Goal: Transaction & Acquisition: Purchase product/service

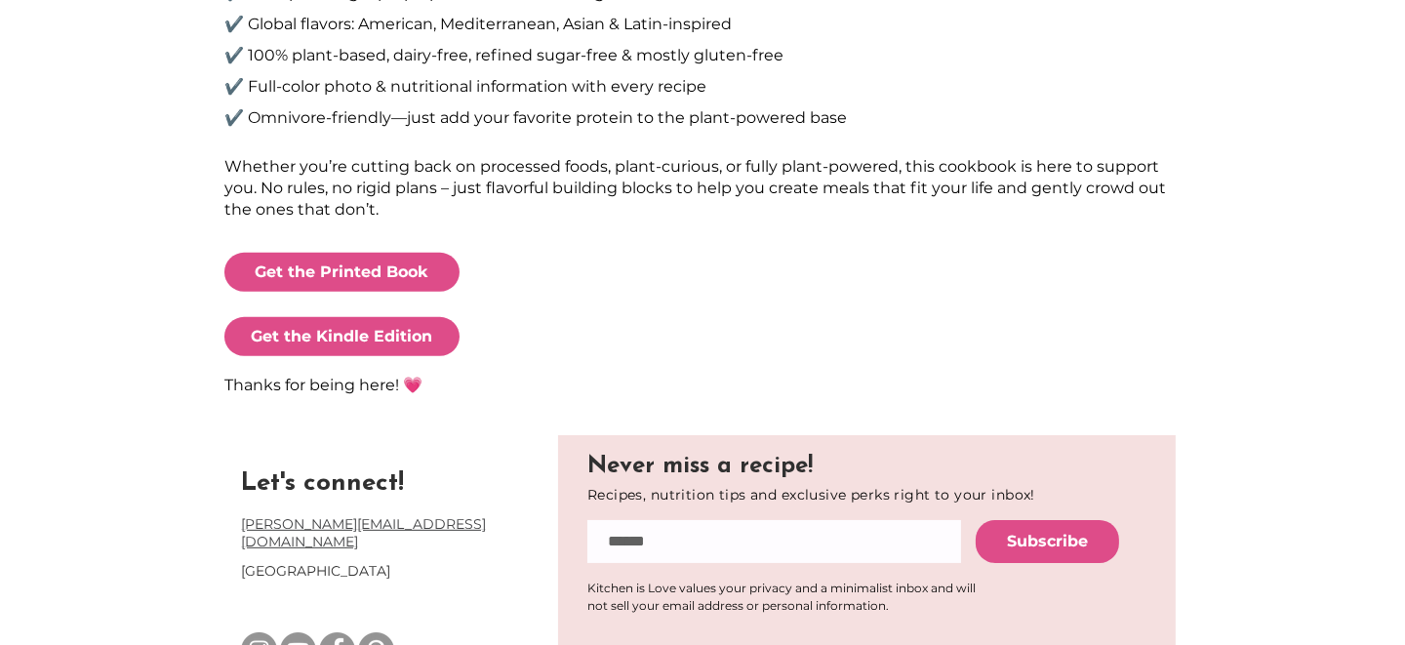
scroll to position [1045, 0]
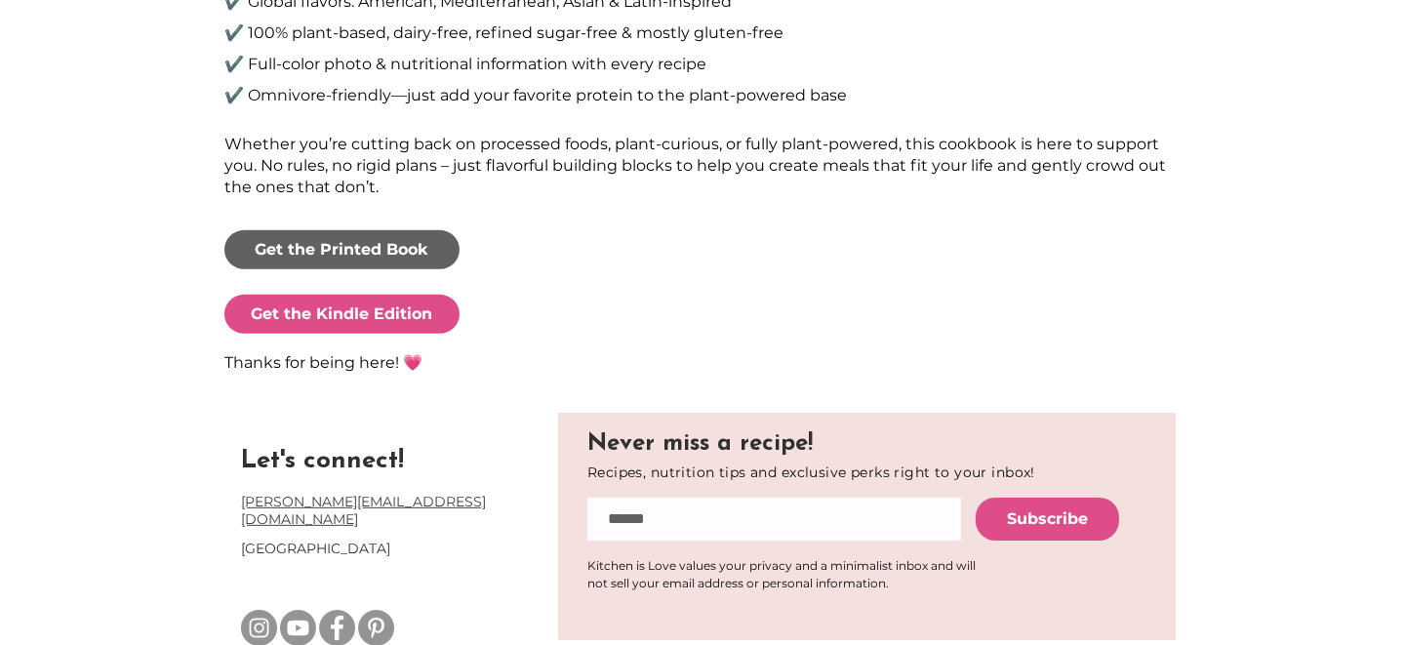
click at [353, 244] on span "Get the Printed Book" at bounding box center [343, 249] width 174 height 21
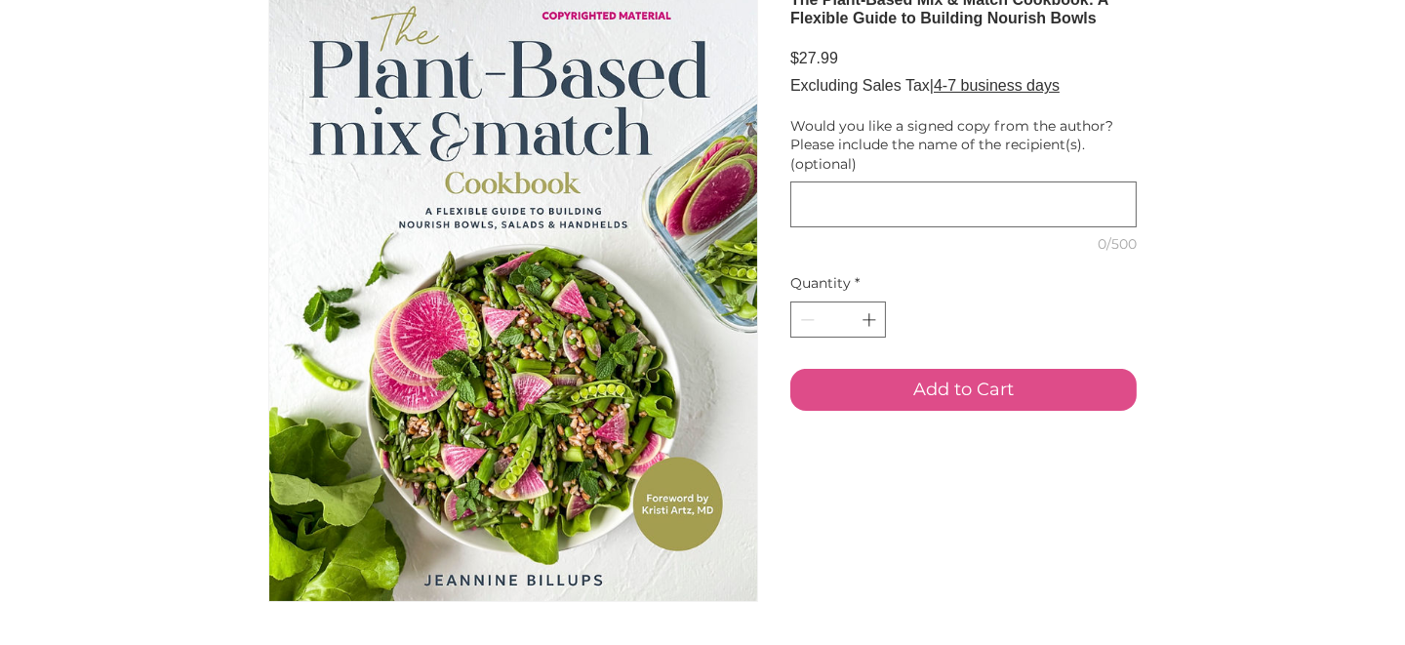
scroll to position [194, 0]
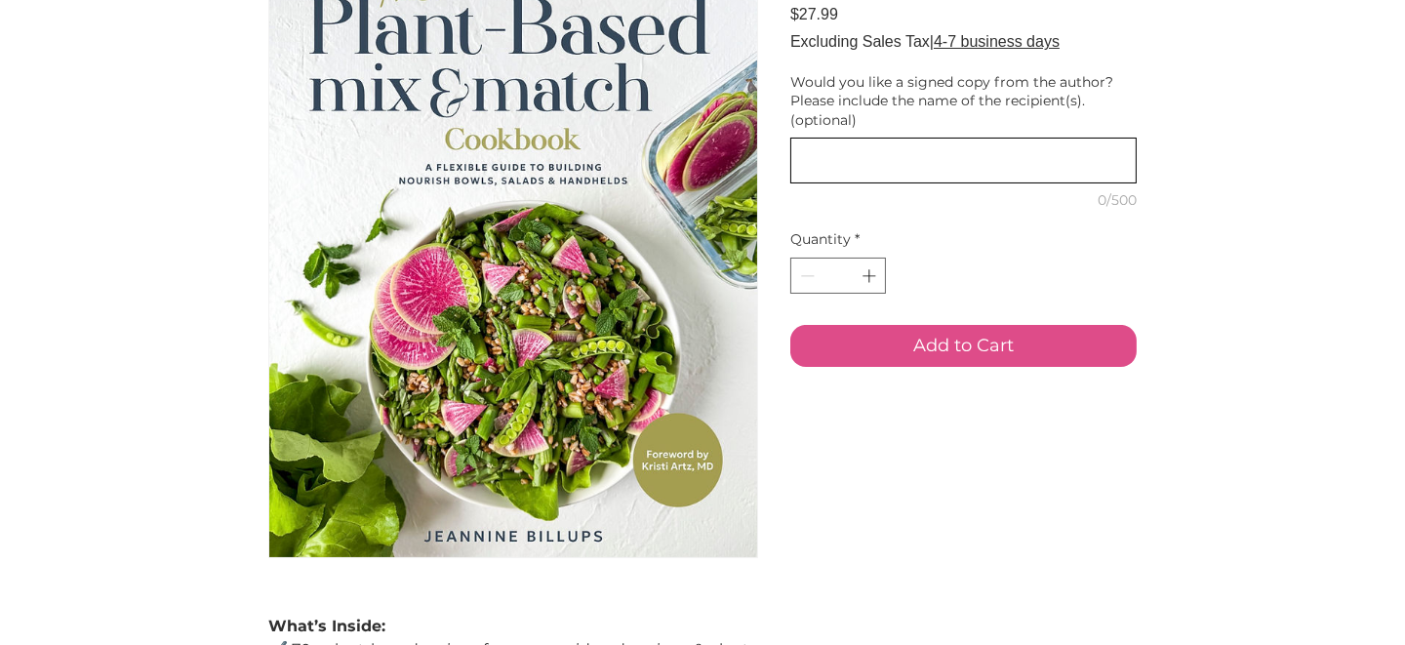
click at [853, 183] on div "main content" at bounding box center [963, 161] width 346 height 46
click at [826, 175] on textarea "Would you like a signed copy from the author? Please include the name of the re…" at bounding box center [963, 160] width 344 height 28
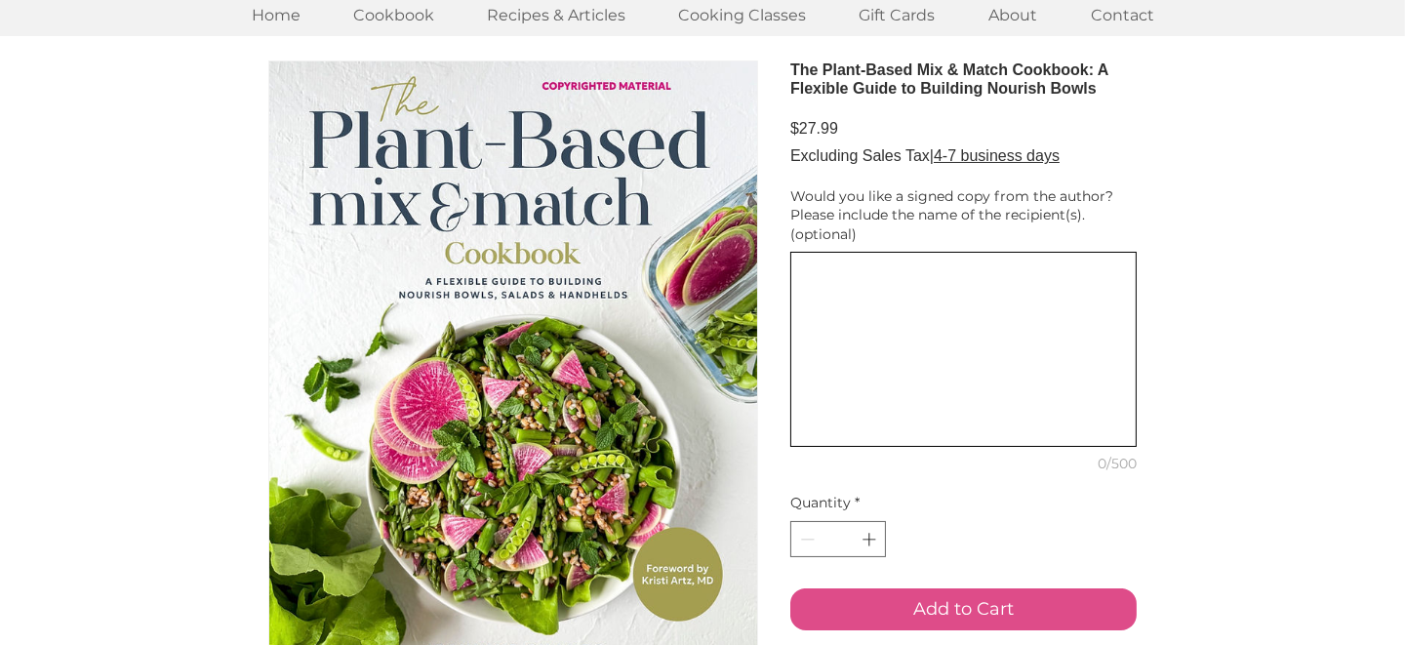
scroll to position [0, 0]
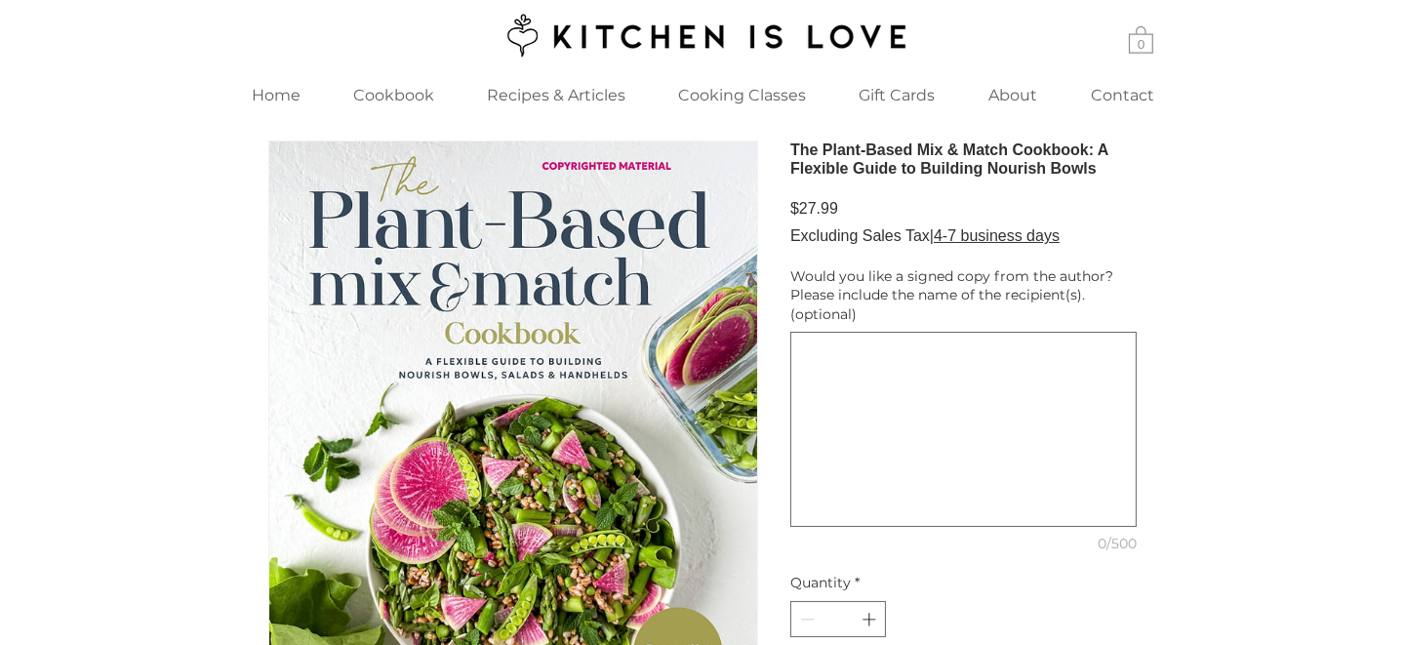
click at [976, 178] on h1 "The Plant-Based Mix & Match Cookbook: A Flexible Guide to Building Nourish Bowls" at bounding box center [963, 158] width 346 height 37
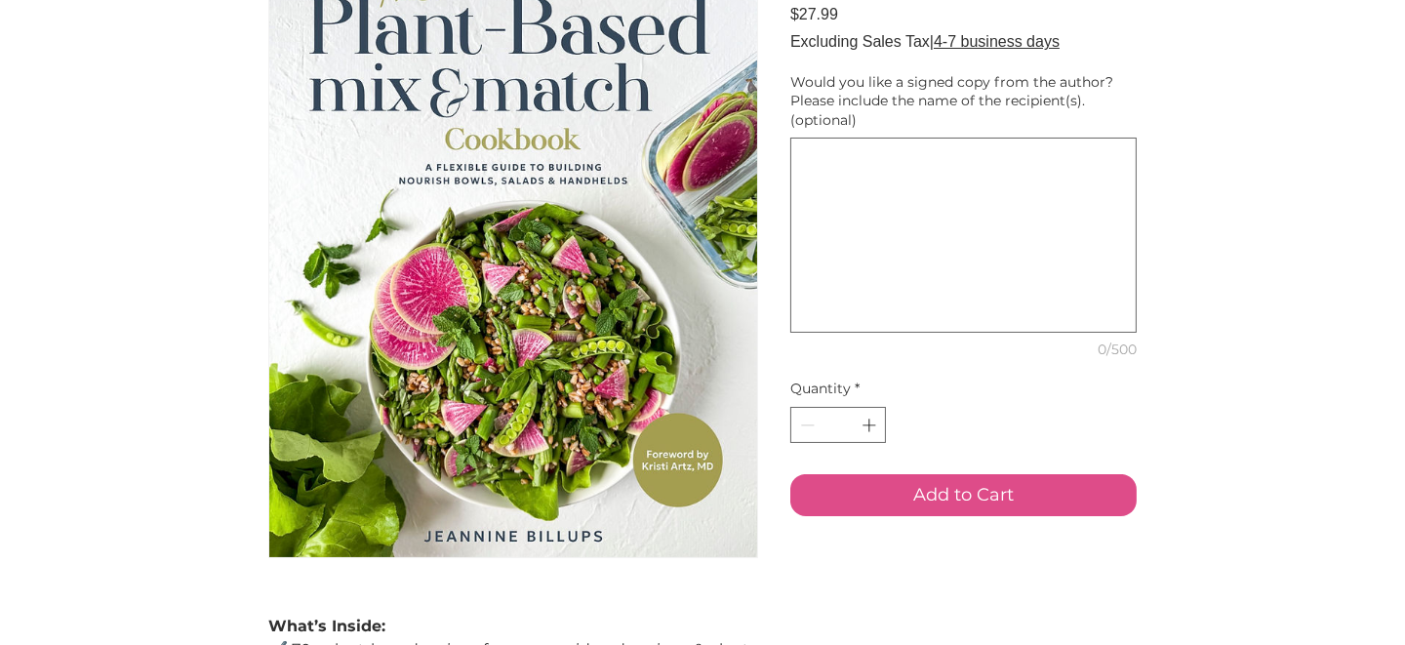
scroll to position [293, 0]
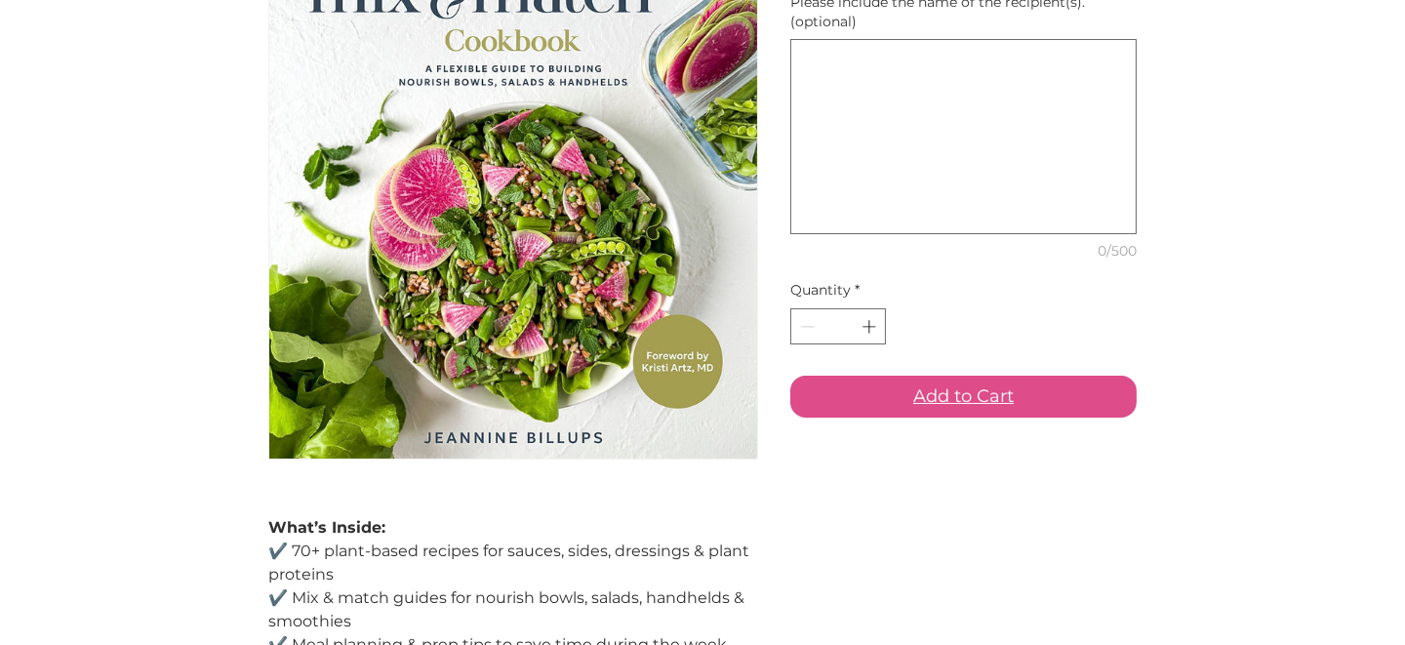
click at [1014, 418] on button "Add to Cart" at bounding box center [963, 397] width 346 height 42
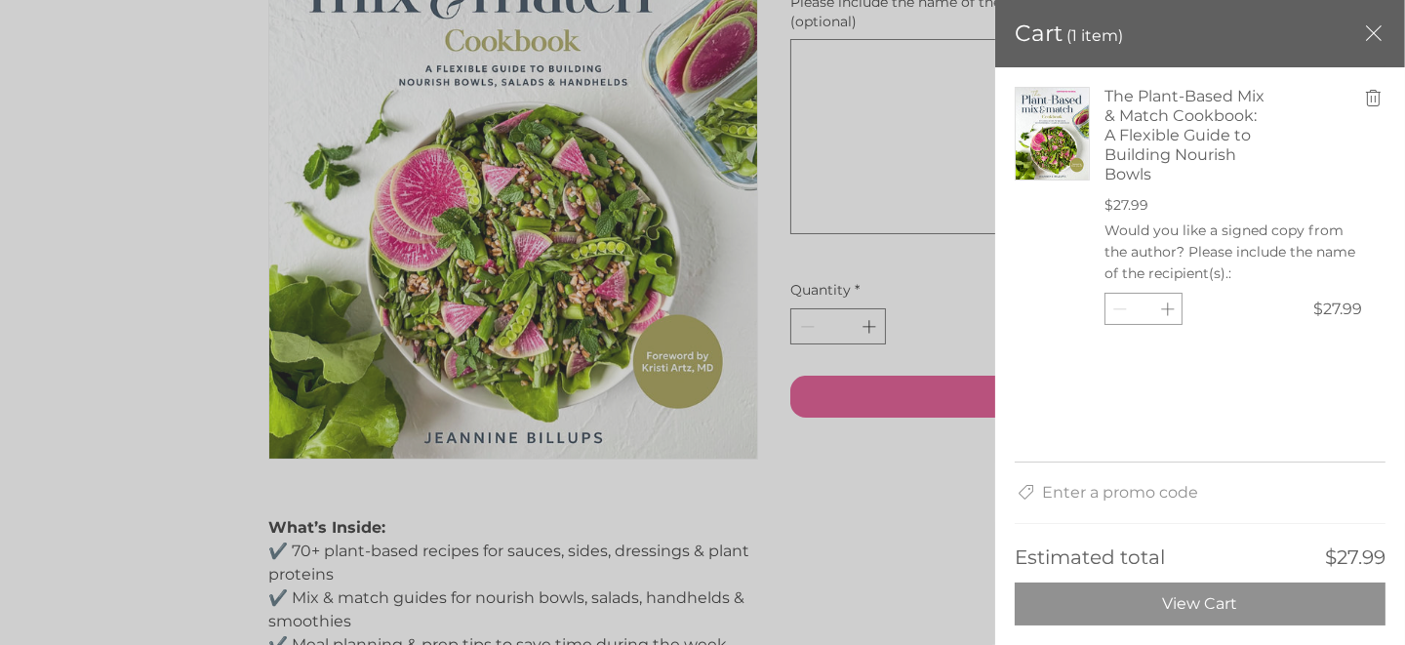
scroll to position [0, 0]
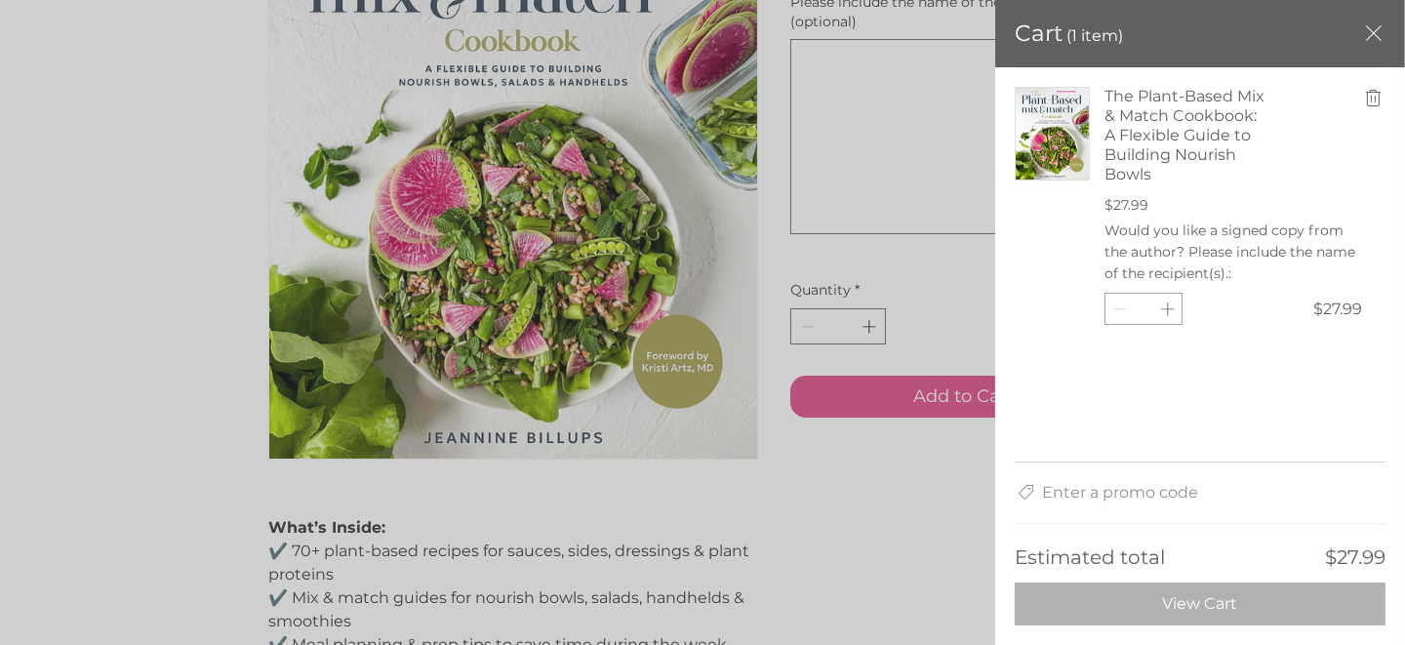
click at [1198, 605] on span "View Cart" at bounding box center [1200, 604] width 75 height 20
